Goal: Check status: Check status

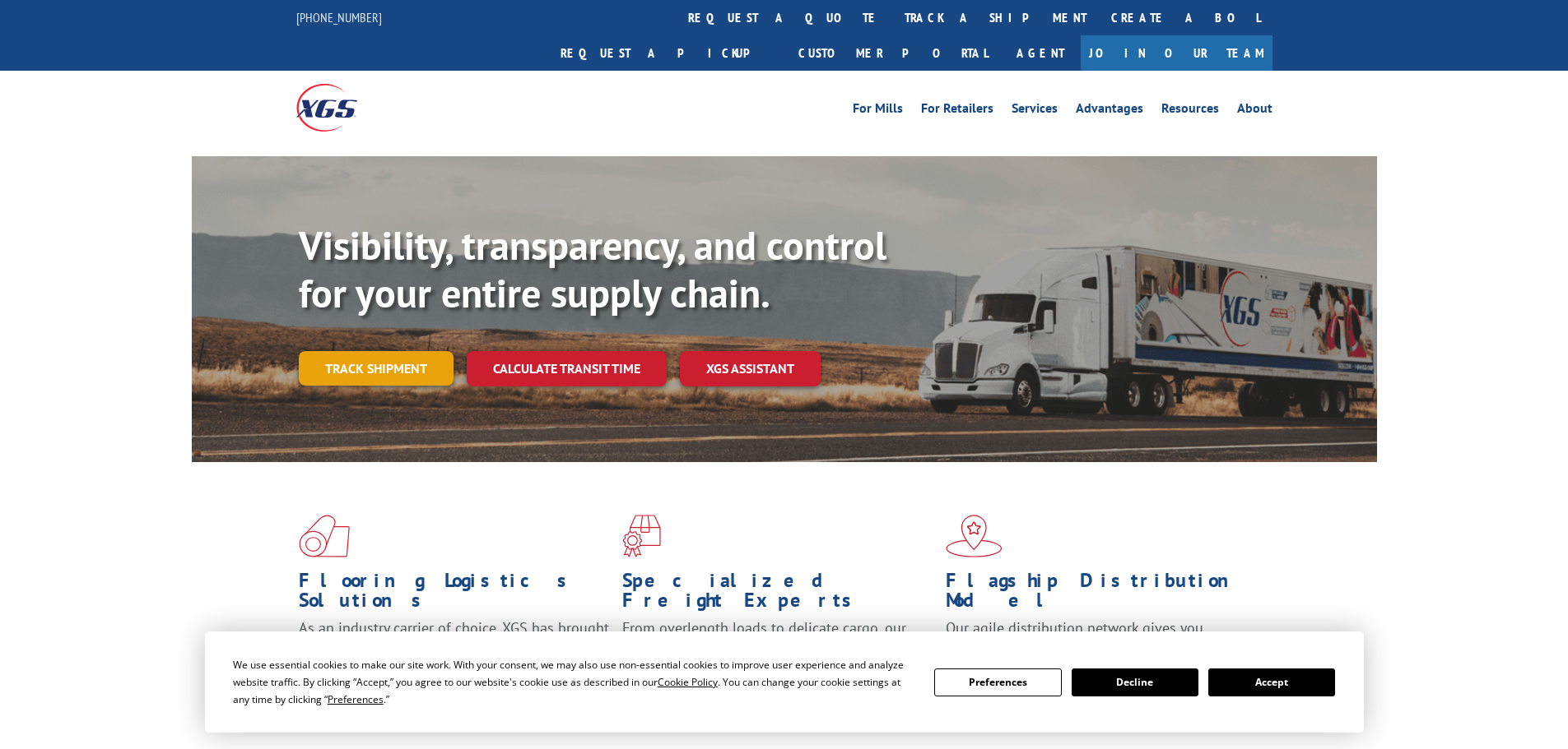
click at [367, 351] on link "Track shipment" at bounding box center [376, 368] width 155 height 34
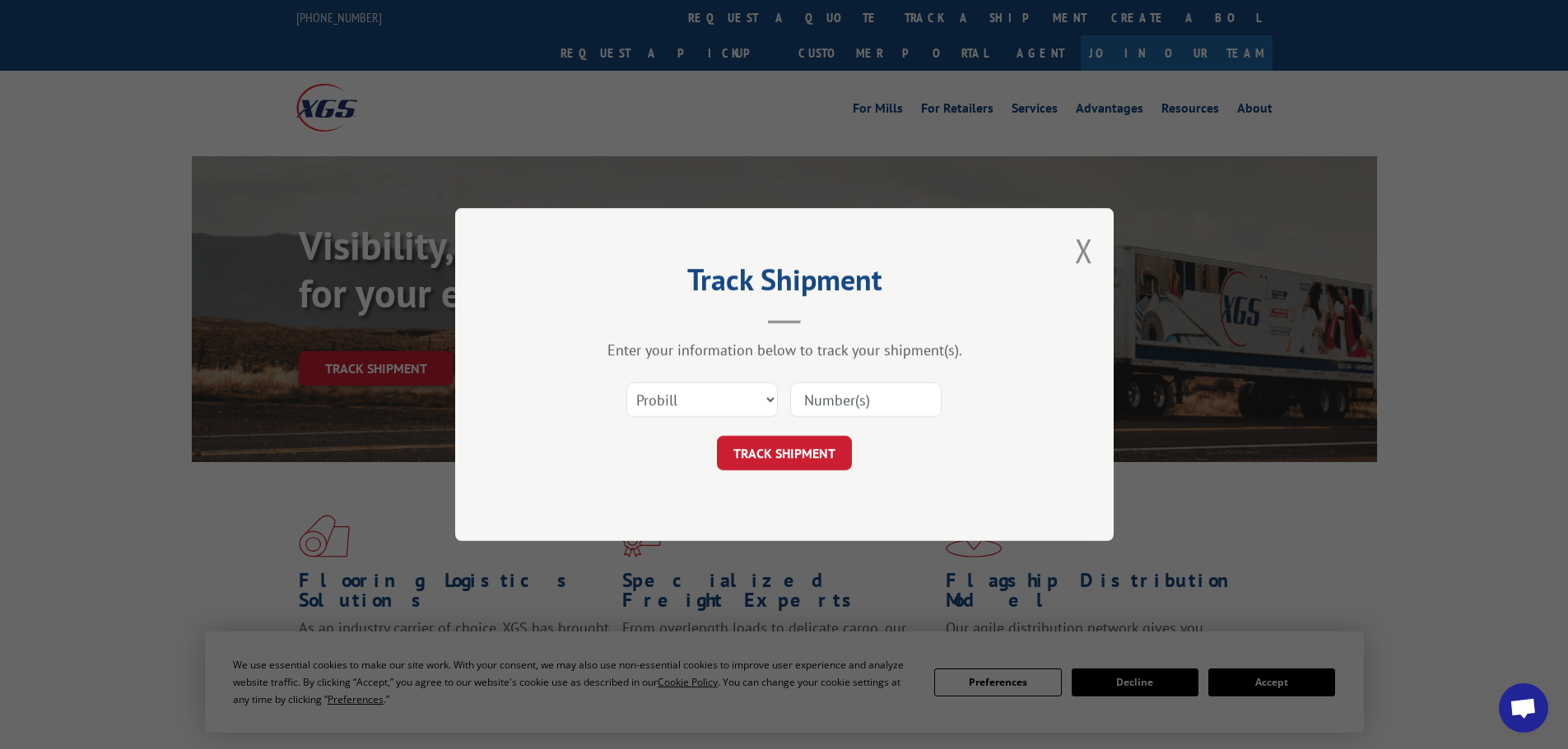
click at [841, 397] on input at bounding box center [865, 400] width 151 height 34
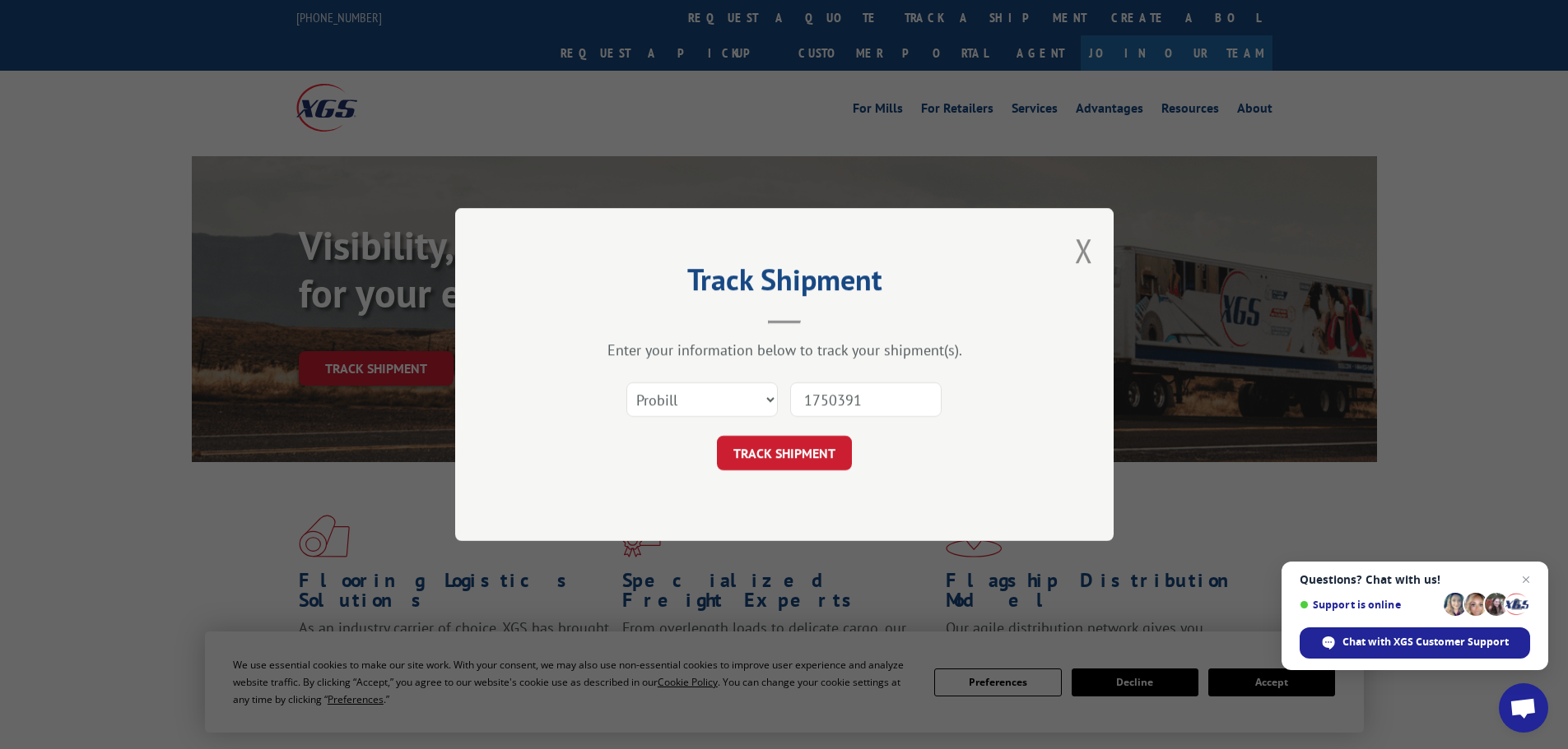
type input "17503917"
click button "TRACK SHIPMENT" at bounding box center [784, 452] width 135 height 34
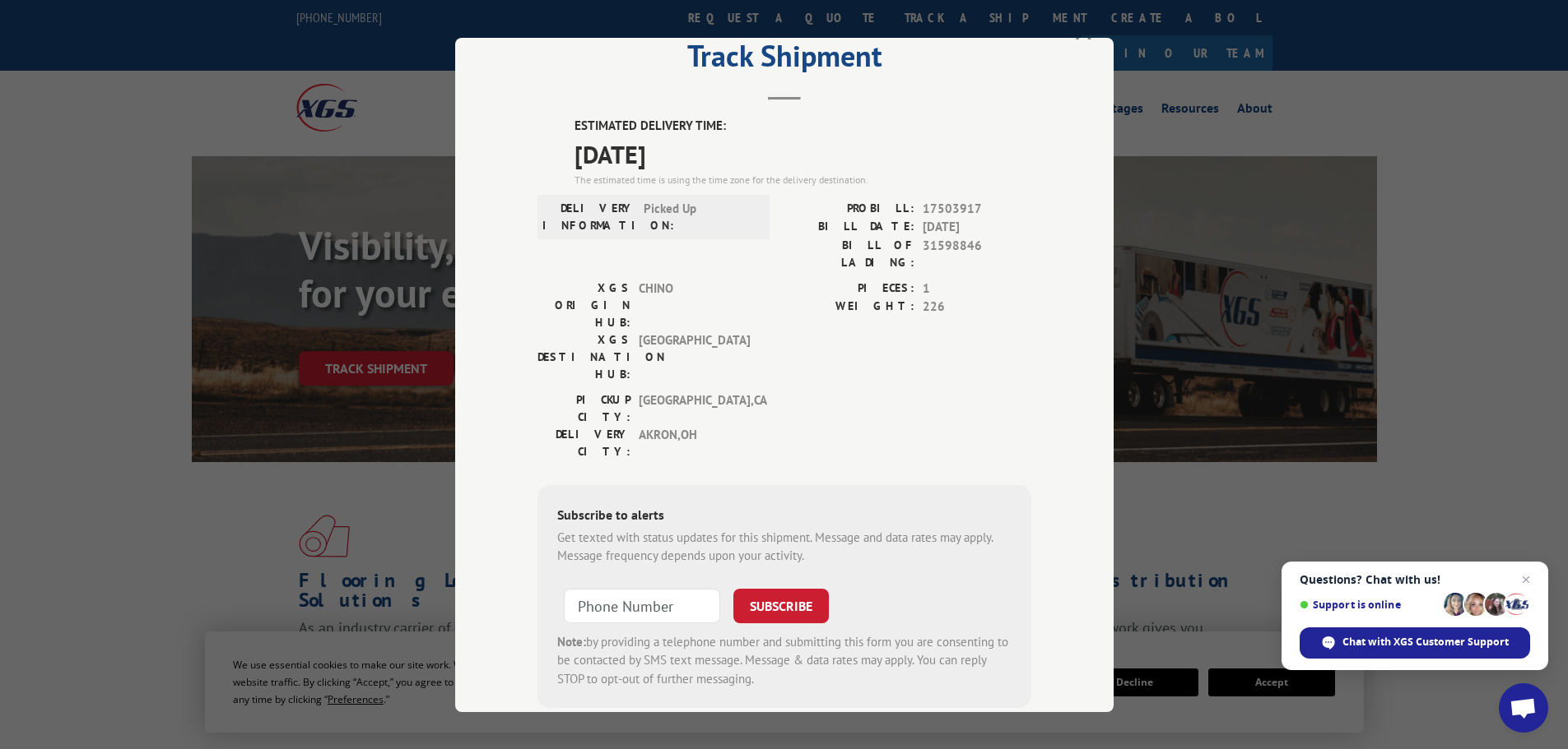
scroll to position [83, 0]
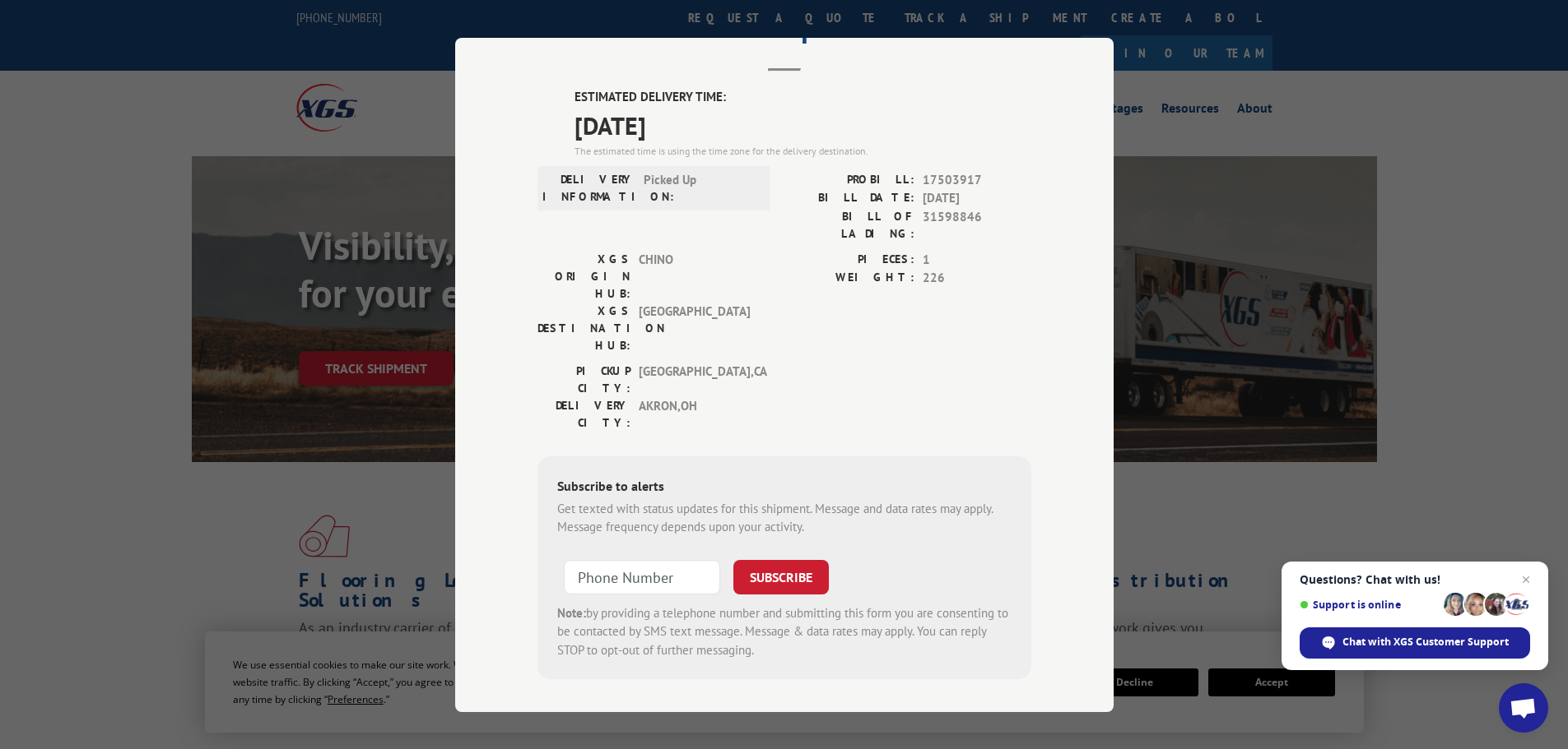
type input "+1 (___) ___-____"
click at [661, 559] on input "+1 (___) ___-____" at bounding box center [642, 576] width 156 height 34
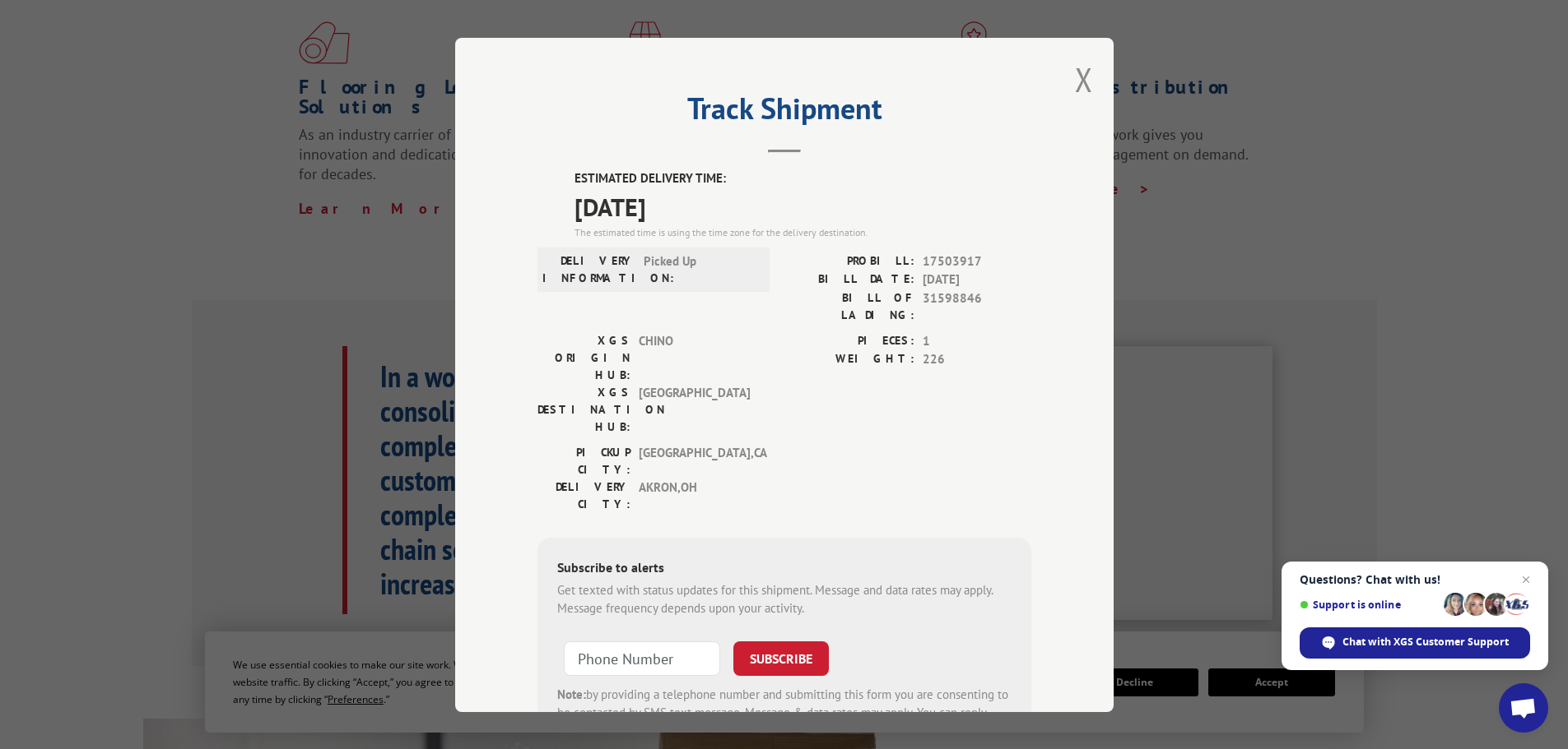
scroll to position [0, 0]
click at [1085, 72] on button "Close modal" at bounding box center [1083, 81] width 18 height 44
